Goal: Transaction & Acquisition: Purchase product/service

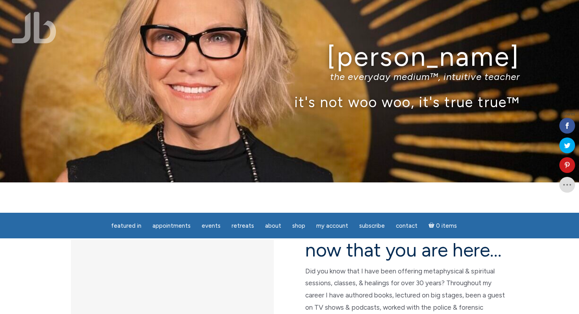
scroll to position [37, 0]
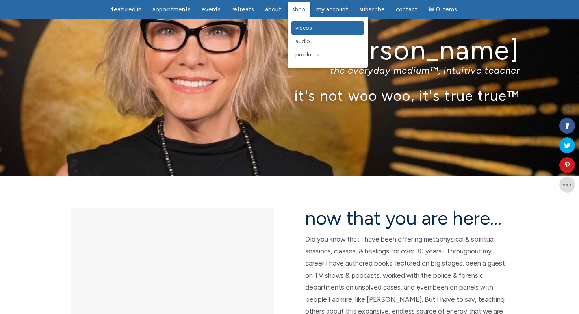
click at [304, 30] on span "Videos" at bounding box center [304, 27] width 17 height 7
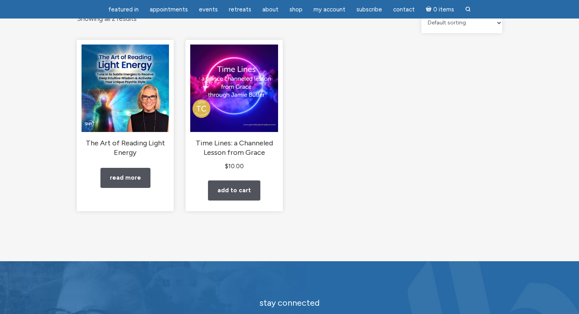
scroll to position [93, 0]
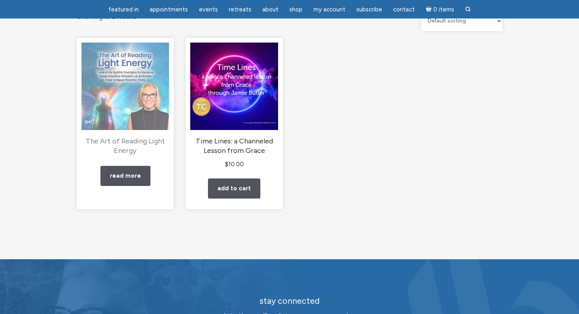
click at [132, 146] on h2 "The Art of Reading Light Energy" at bounding box center [126, 146] width 88 height 19
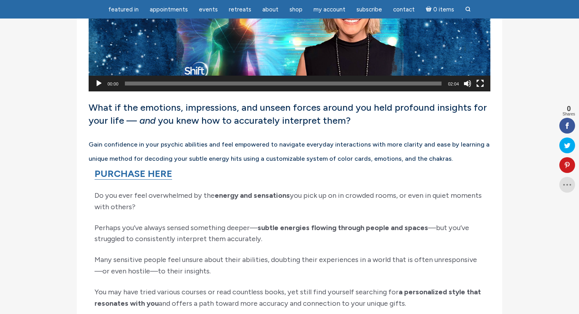
scroll to position [491, 0]
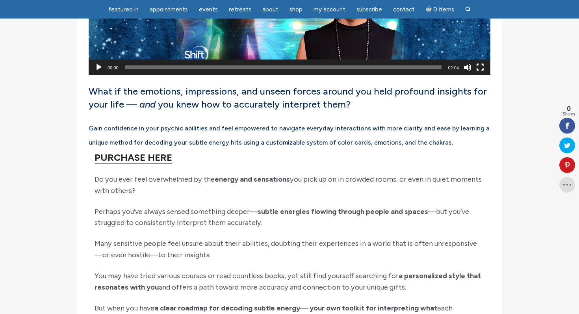
click at [140, 158] on link "PURCHASE HERE" at bounding box center [134, 158] width 78 height 12
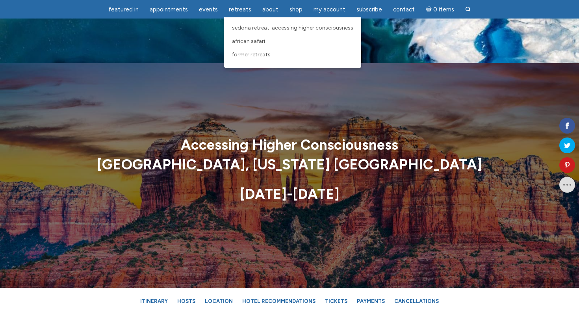
scroll to position [241, 0]
